Goal: Information Seeking & Learning: Learn about a topic

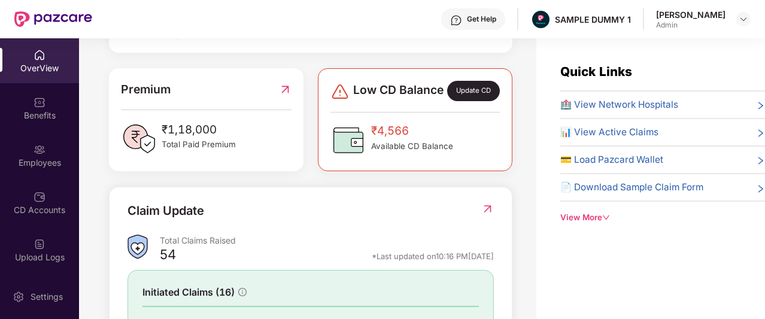
scroll to position [286, 0]
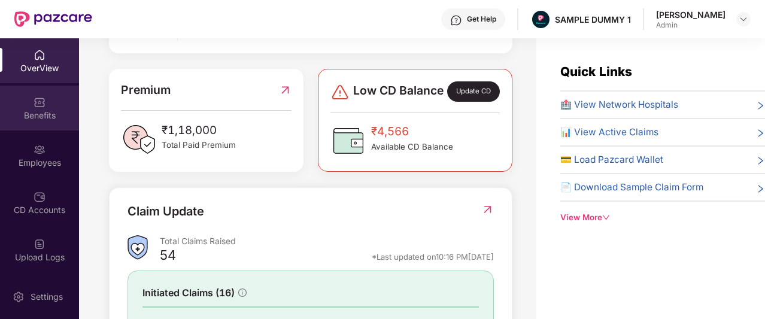
click at [30, 105] on div "Benefits" at bounding box center [39, 108] width 79 height 45
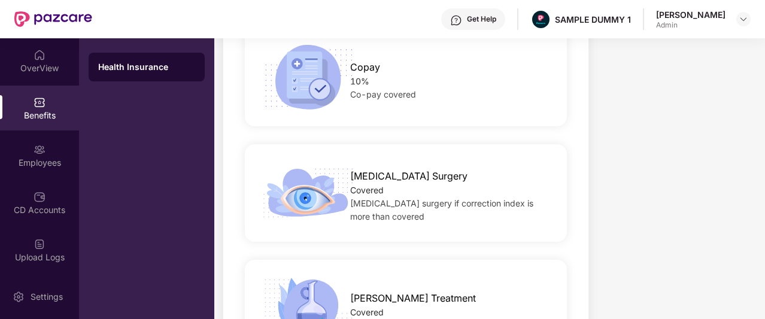
scroll to position [1550, 0]
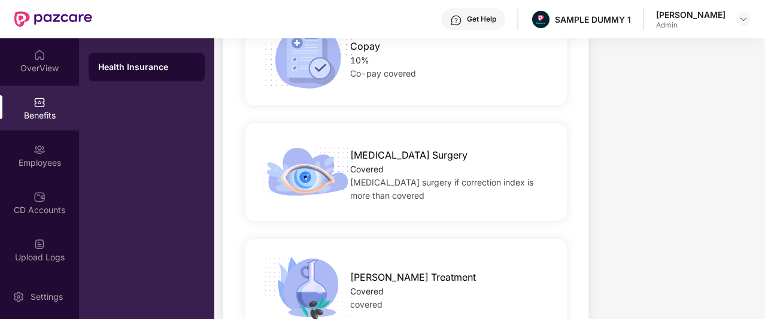
drag, startPoint x: 432, startPoint y: 253, endPoint x: 356, endPoint y: 194, distance: 96.5
click at [356, 194] on span "[MEDICAL_DATA] surgery if correction index is more than covered" at bounding box center [441, 188] width 183 height 23
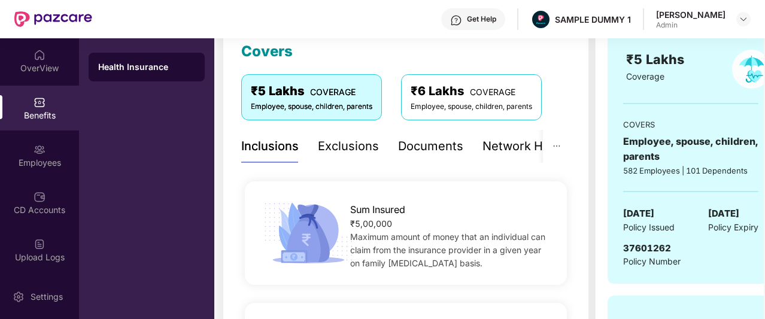
scroll to position [171, 0]
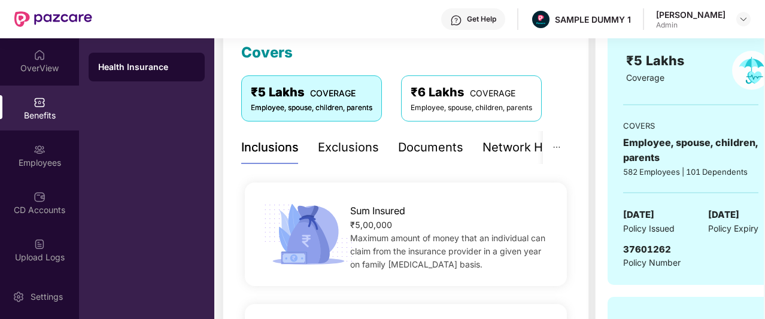
click at [341, 154] on div "Exclusions" at bounding box center [348, 147] width 61 height 19
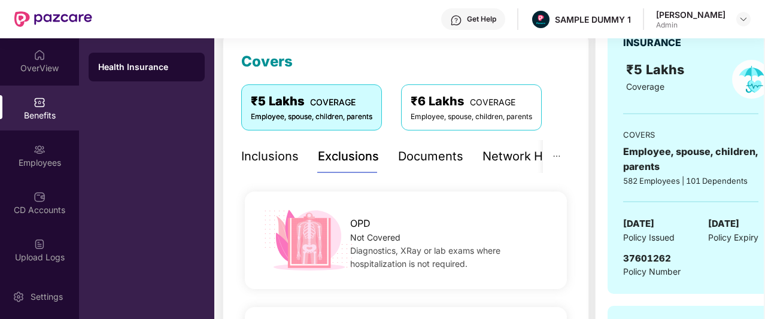
scroll to position [162, 0]
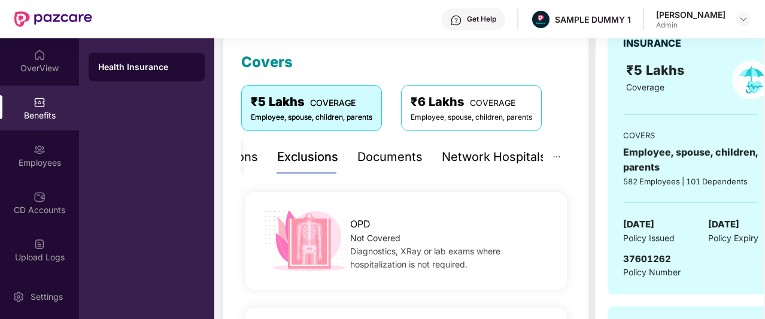
click at [510, 150] on div "Network Hospitals" at bounding box center [494, 157] width 105 height 19
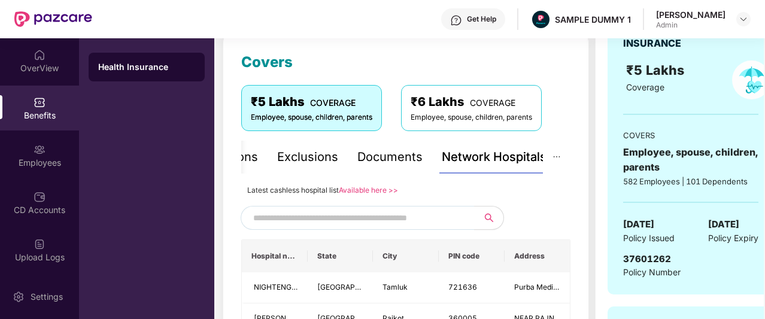
scroll to position [192, 0]
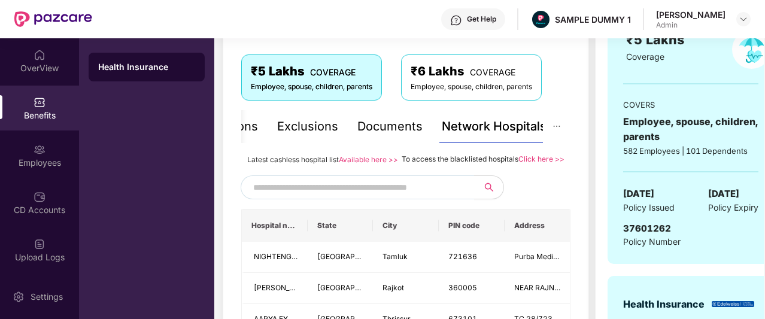
click at [371, 196] on input "text" at bounding box center [355, 187] width 205 height 18
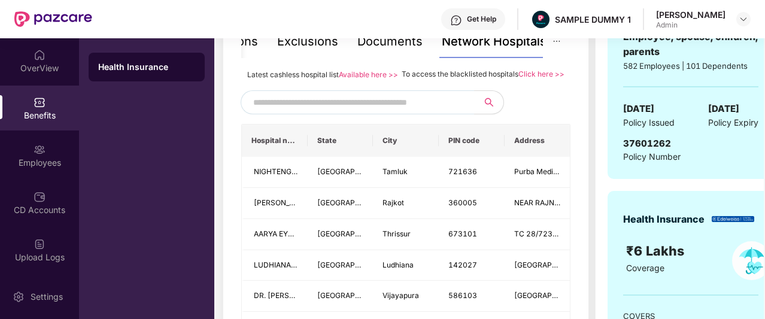
scroll to position [278, 0]
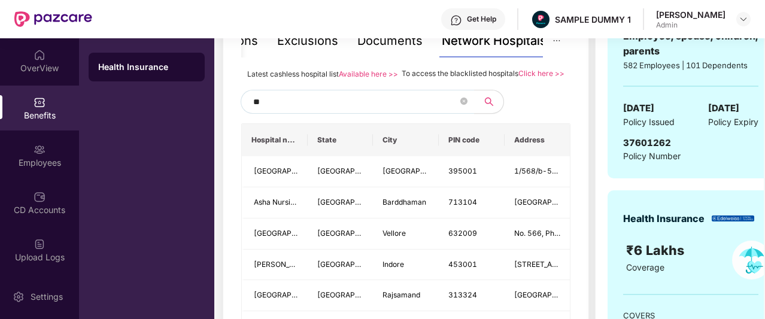
type input "*"
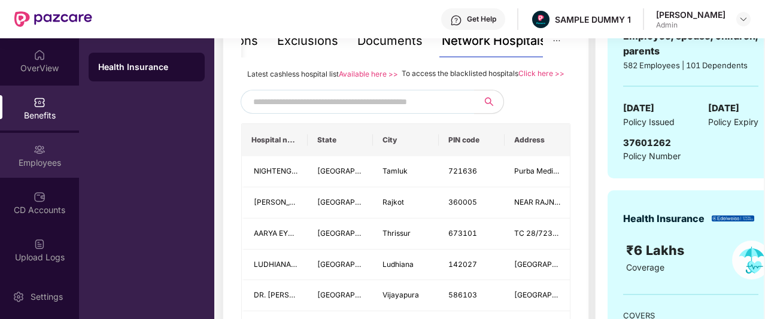
click at [39, 167] on div "Employees" at bounding box center [39, 163] width 79 height 12
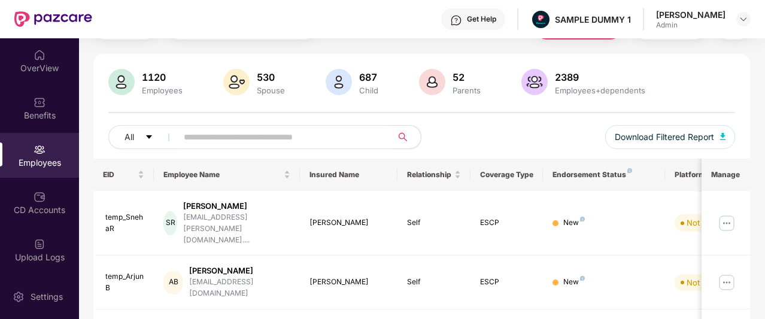
scroll to position [0, 0]
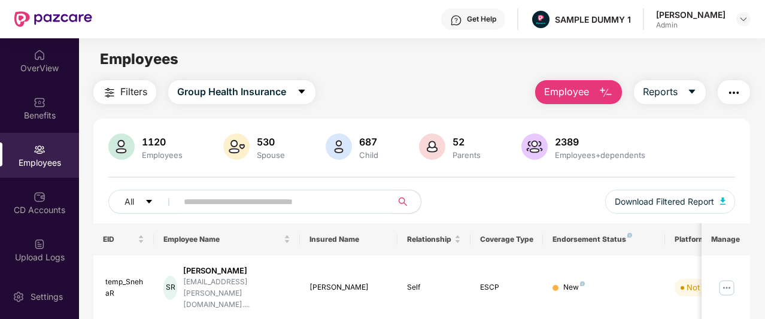
click at [736, 102] on button "button" at bounding box center [734, 92] width 32 height 24
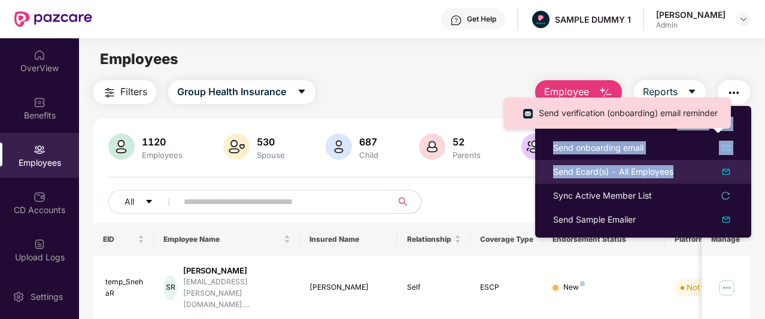
drag, startPoint x: 678, startPoint y: 127, endPoint x: 686, endPoint y: 183, distance: 56.2
click at [686, 183] on ul "Send Reminder - Not Registered Users Send onboarding email Send Ecard(s) - All …" at bounding box center [643, 172] width 216 height 132
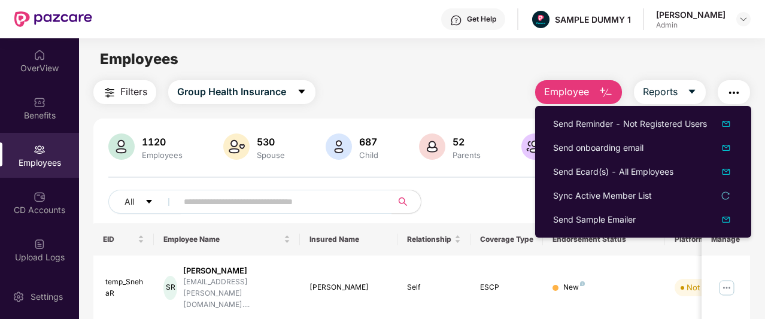
click at [665, 51] on div "Employees" at bounding box center [421, 59] width 685 height 23
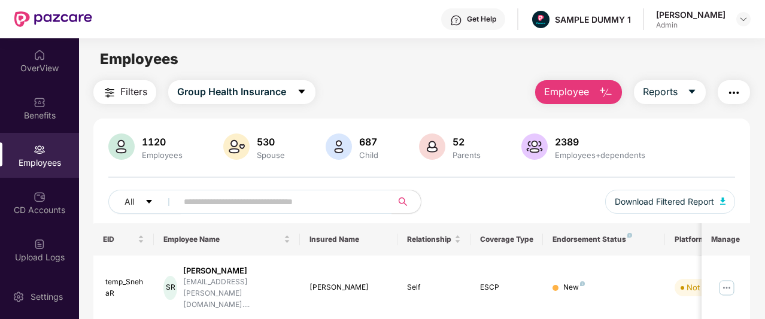
click at [596, 93] on button "Employee" at bounding box center [578, 92] width 87 height 24
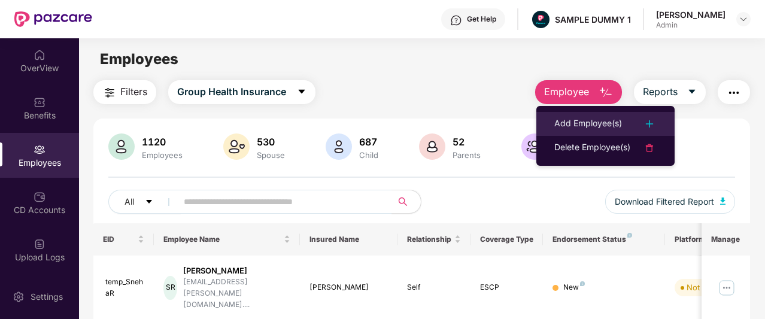
click at [609, 123] on div "Add Employee(s)" at bounding box center [588, 124] width 68 height 14
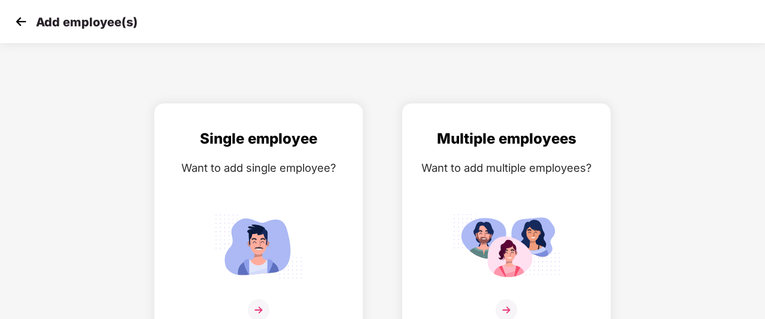
scroll to position [19, 0]
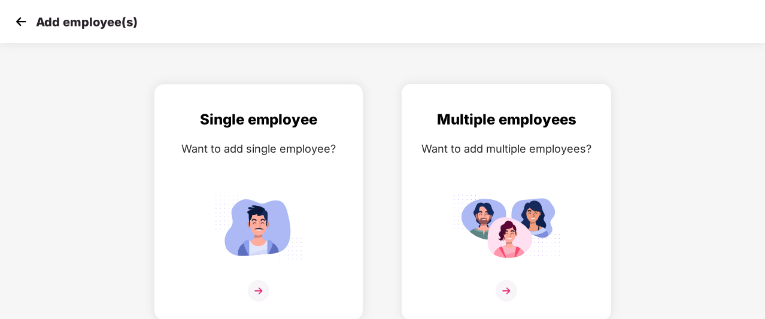
click at [506, 292] on img at bounding box center [507, 291] width 22 height 22
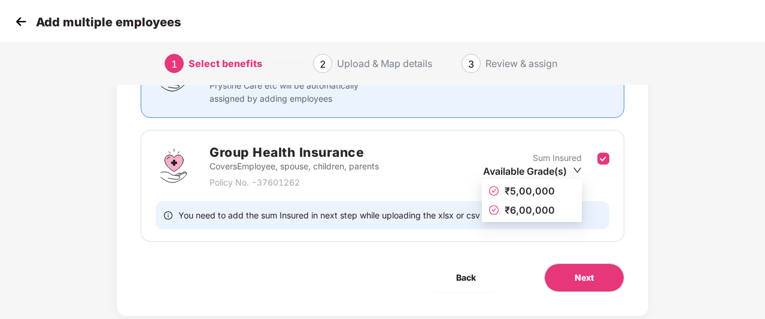
scroll to position [141, 0]
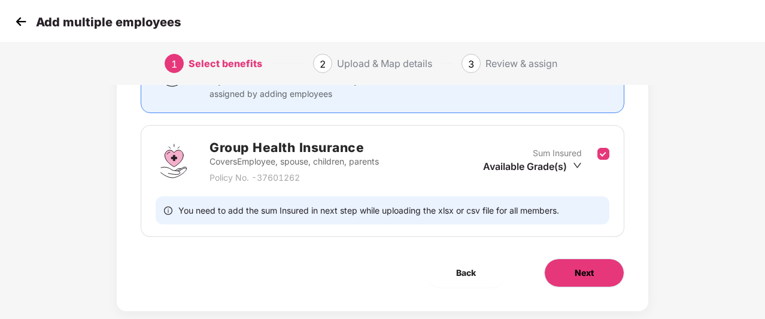
click at [605, 280] on button "Next" at bounding box center [584, 273] width 80 height 29
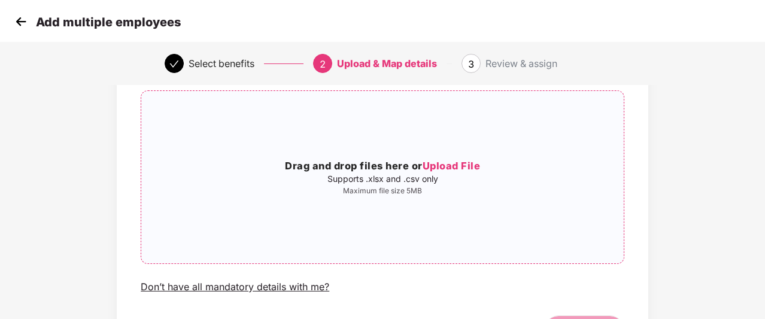
scroll to position [162, 0]
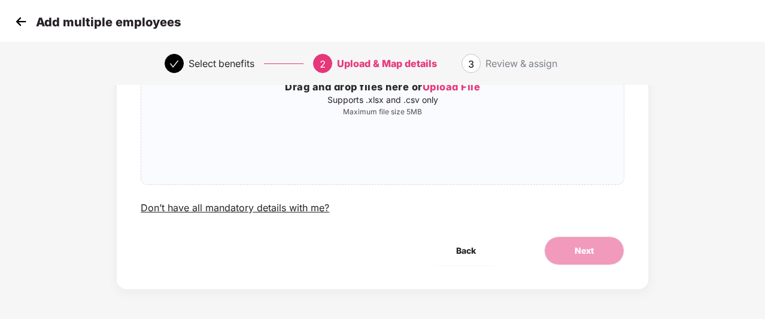
click at [11, 27] on div "Add multiple employees" at bounding box center [382, 21] width 765 height 43
click at [19, 23] on img at bounding box center [21, 22] width 18 height 18
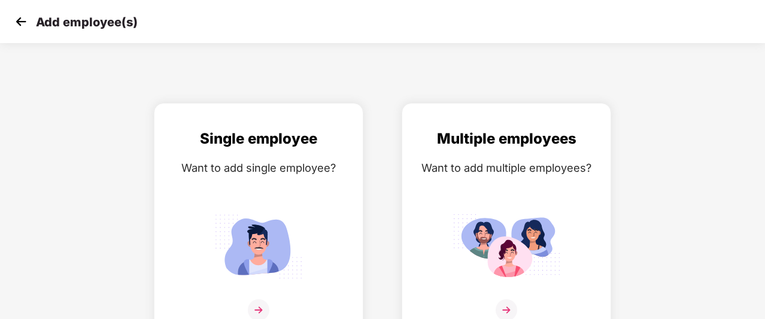
click at [19, 23] on img at bounding box center [21, 22] width 18 height 18
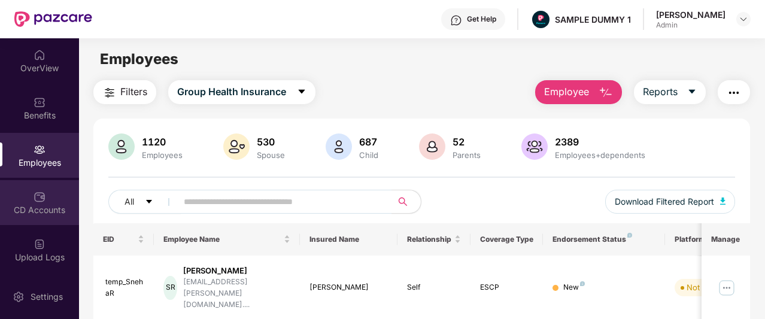
click at [54, 216] on div "CD Accounts" at bounding box center [39, 202] width 79 height 45
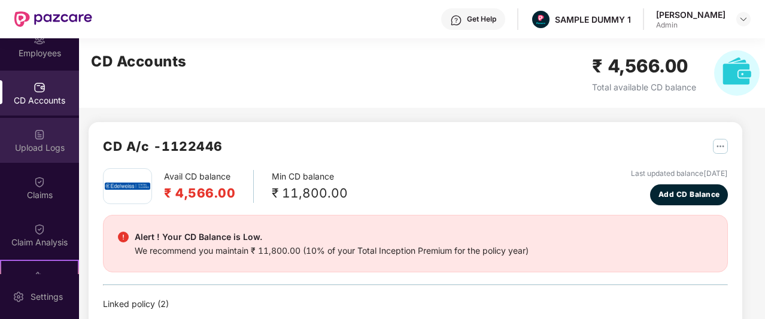
scroll to position [112, 0]
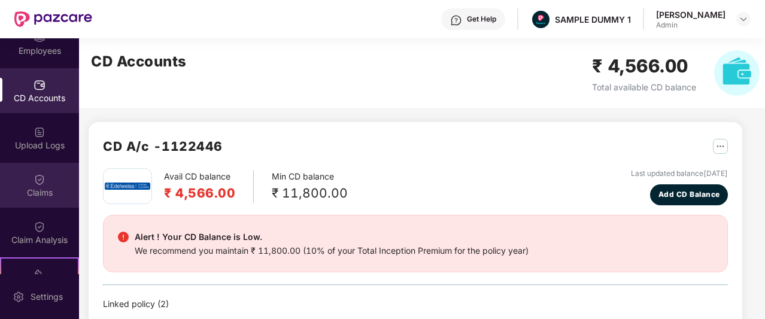
click at [43, 169] on div "Claims" at bounding box center [39, 185] width 79 height 45
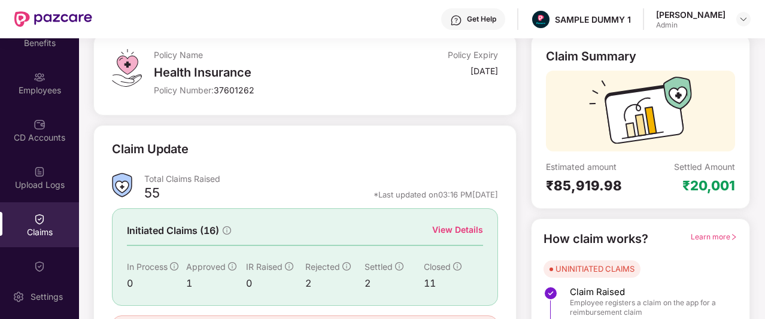
scroll to position [72, 0]
click at [466, 235] on div "View Details" at bounding box center [457, 229] width 51 height 13
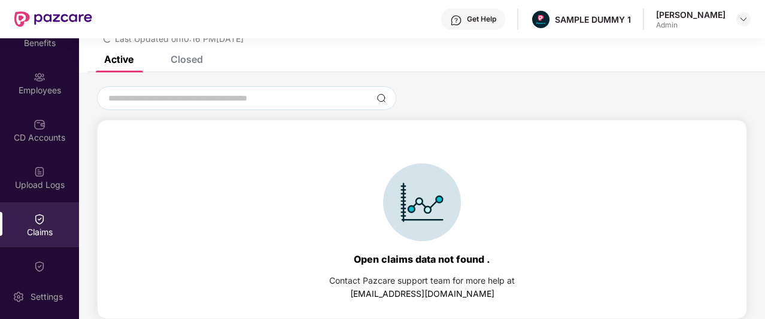
scroll to position [51, 0]
click at [202, 65] on div "Closed" at bounding box center [187, 59] width 32 height 12
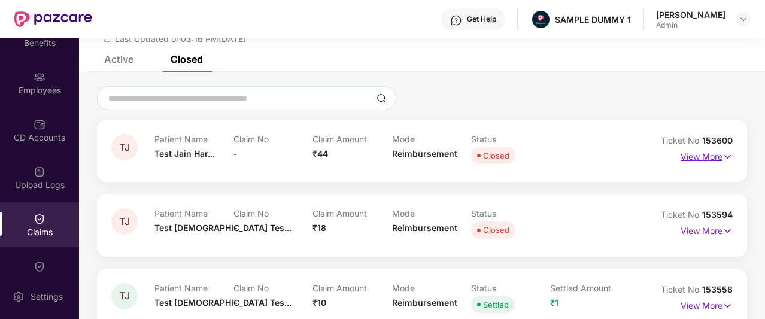
click at [701, 152] on p "View More" at bounding box center [707, 155] width 52 height 16
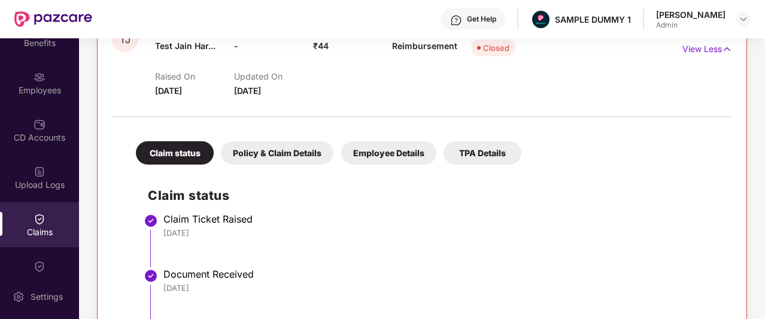
scroll to position [160, 0]
click at [285, 150] on div "Policy & Claim Details" at bounding box center [277, 152] width 113 height 23
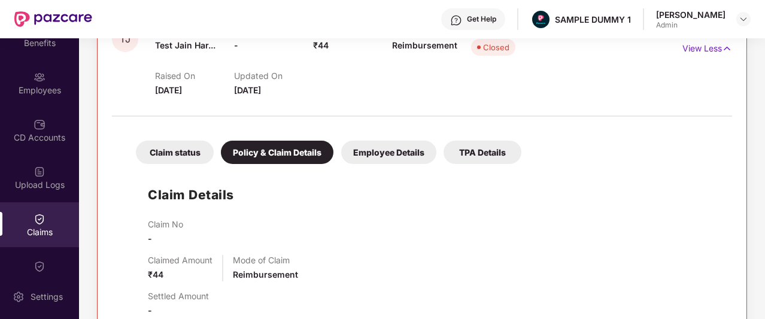
scroll to position [242, 0]
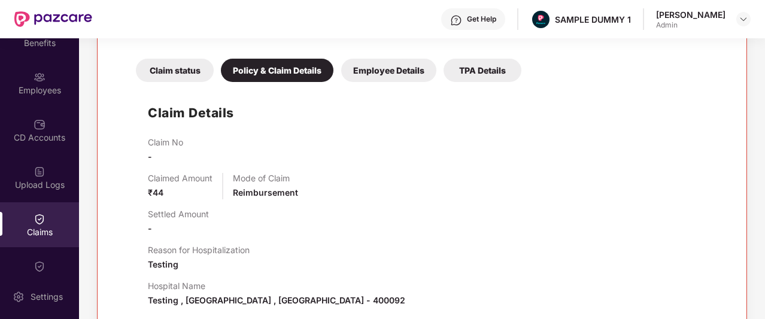
click at [389, 72] on div "Employee Details" at bounding box center [388, 70] width 95 height 23
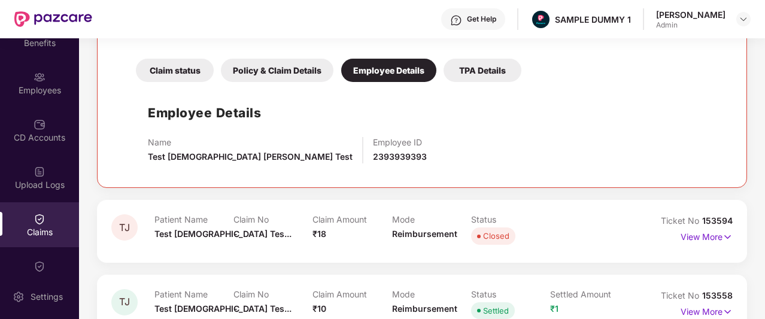
click at [490, 59] on div "TPA Details" at bounding box center [483, 70] width 78 height 23
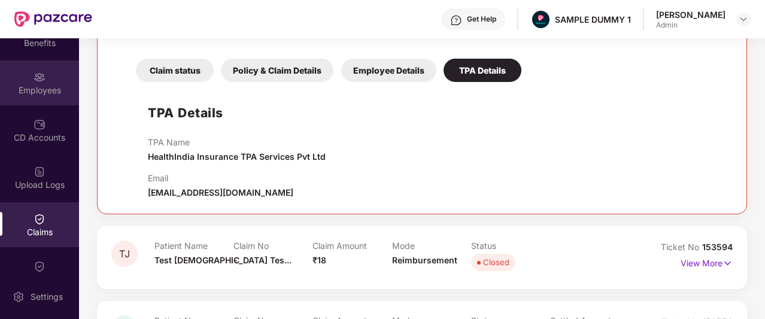
click at [45, 92] on div "Employees" at bounding box center [39, 90] width 79 height 12
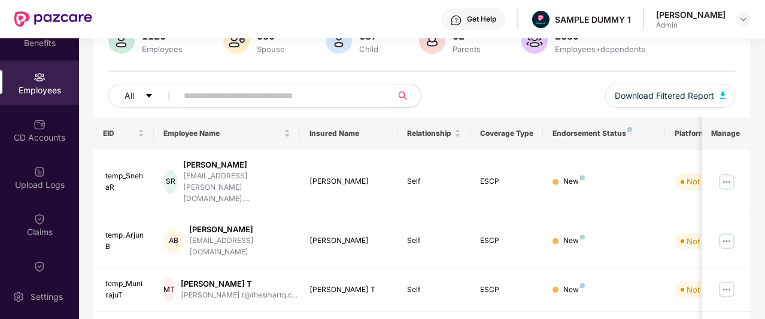
scroll to position [0, 0]
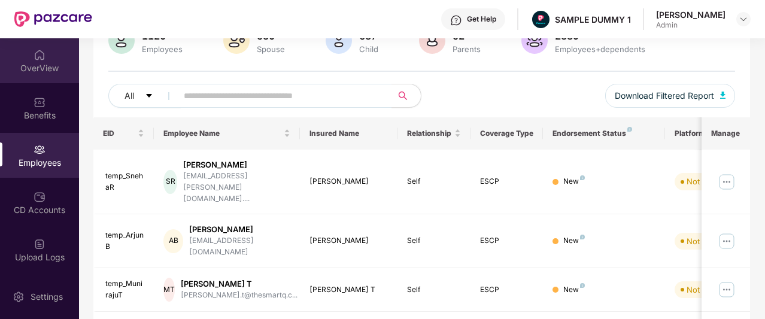
click at [47, 77] on div "OverView" at bounding box center [39, 60] width 79 height 45
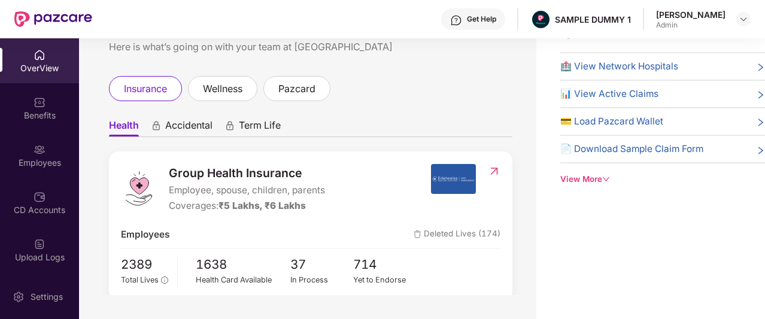
click at [204, 129] on span "Accidental" at bounding box center [188, 127] width 47 height 17
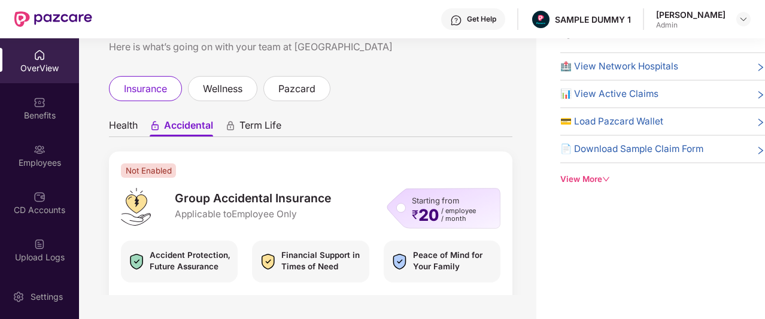
click at [248, 123] on span "Term Life" at bounding box center [260, 127] width 42 height 17
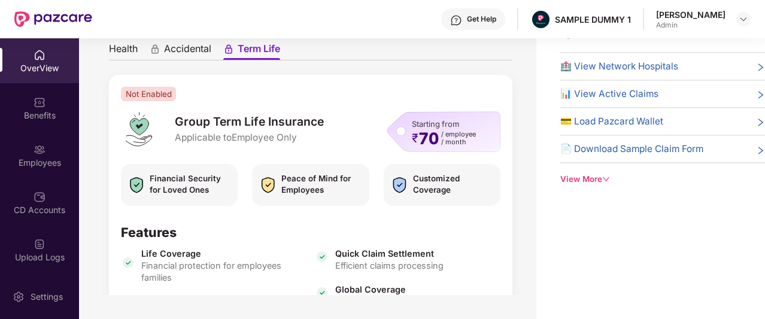
scroll to position [83, 0]
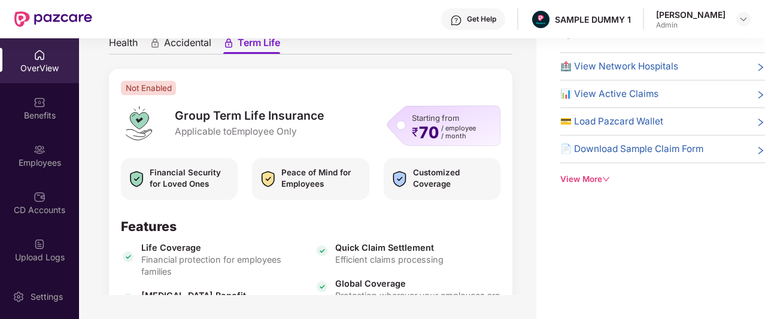
click at [484, 25] on div "Get Help" at bounding box center [473, 19] width 64 height 22
